Goal: Transaction & Acquisition: Subscribe to service/newsletter

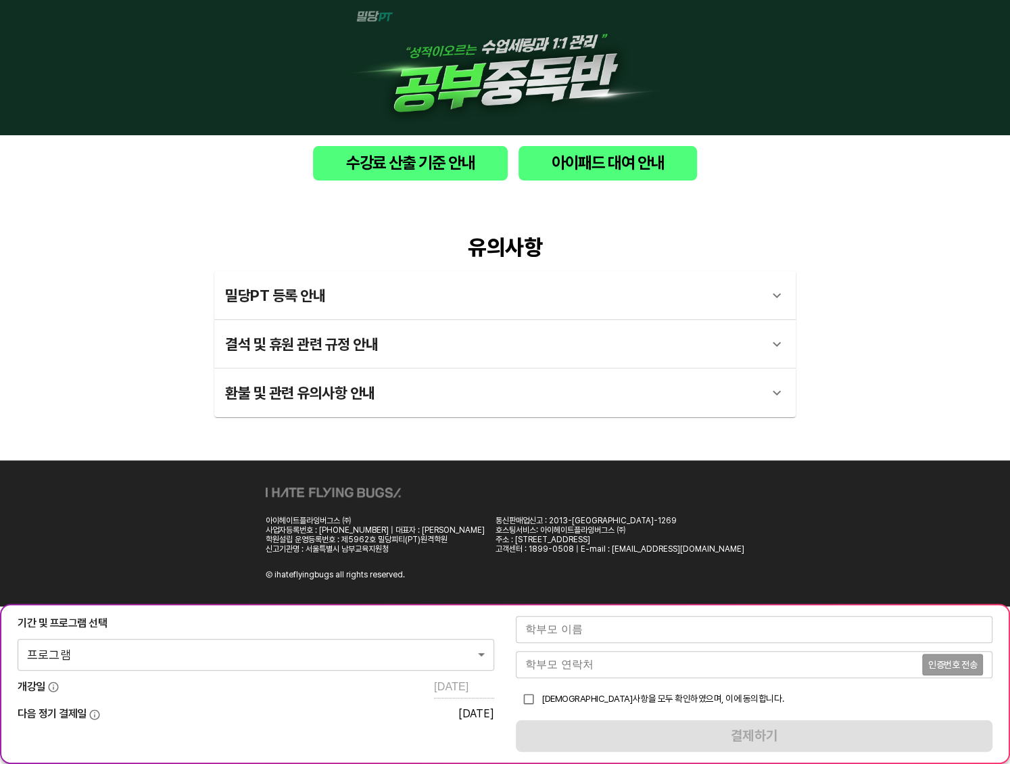
click at [415, 646] on body "수강료 산출 기준 안내 아이패드 대여 안내 유의사항 밀당PT 등록 안내 1 - 1 . 신규등록 신규등록은 밀당PT 각 과목별 프로그램을 처음 …" at bounding box center [505, 383] width 1010 height 766
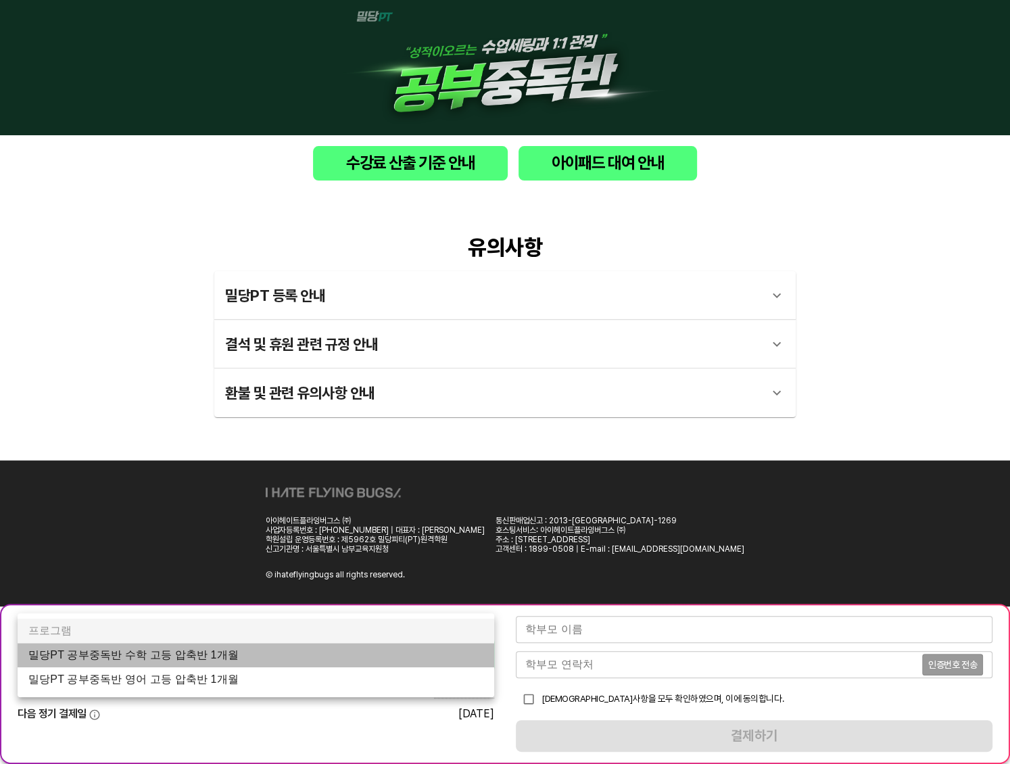
click at [385, 659] on li "밀당PT 공부중독반 수학 고등 압축반 1개월" at bounding box center [256, 655] width 476 height 24
